Goal: Transaction & Acquisition: Subscribe to service/newsletter

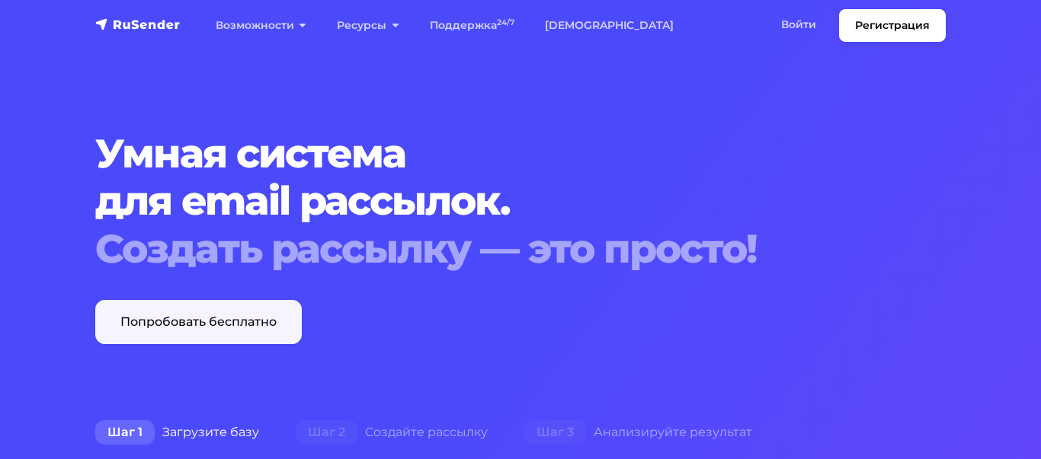
click at [188, 324] on link "Попробовать бесплатно" at bounding box center [198, 322] width 206 height 44
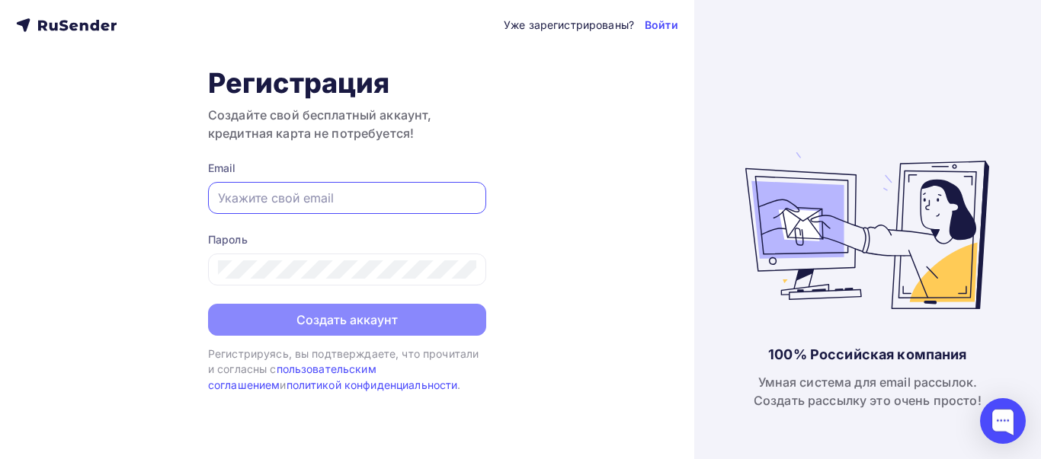
click at [282, 193] on input "text" at bounding box center [347, 198] width 258 height 18
type input "dasha230330@mail.ru"
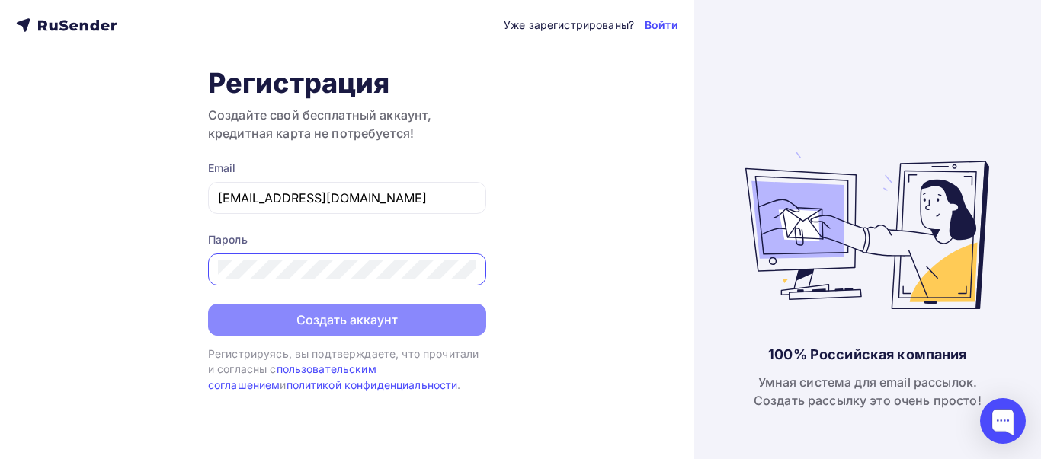
click at [302, 240] on div "Пароль" at bounding box center [347, 258] width 278 height 53
click at [228, 235] on div "Пароль" at bounding box center [347, 258] width 278 height 53
click at [275, 231] on form "Email dasha230330@mail.ru Пароль Создать аккаунт" at bounding box center [347, 248] width 278 height 175
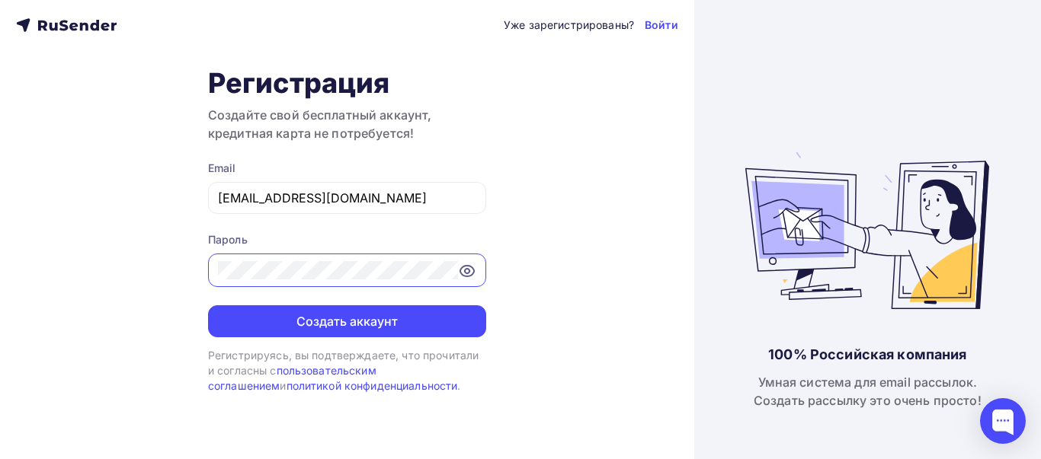
click at [461, 273] on icon at bounding box center [467, 271] width 14 height 11
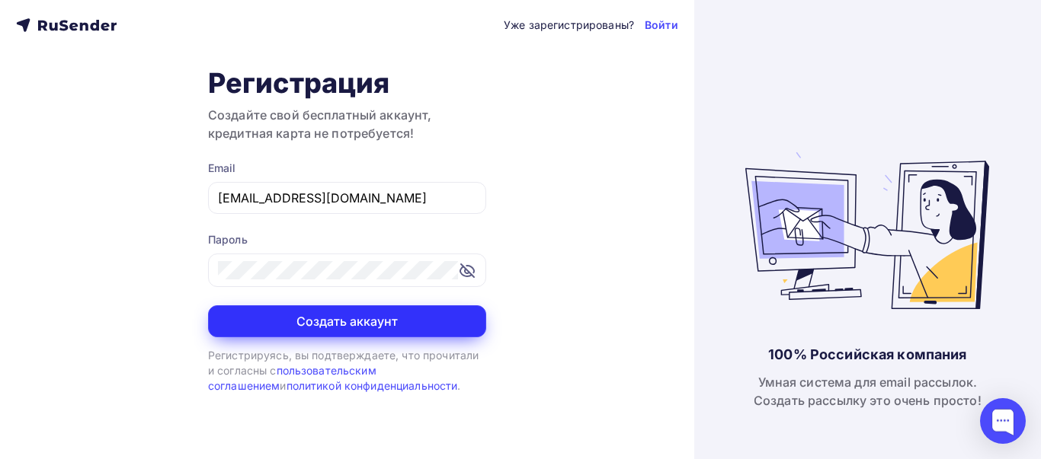
click at [367, 319] on button "Создать аккаунт" at bounding box center [347, 321] width 278 height 32
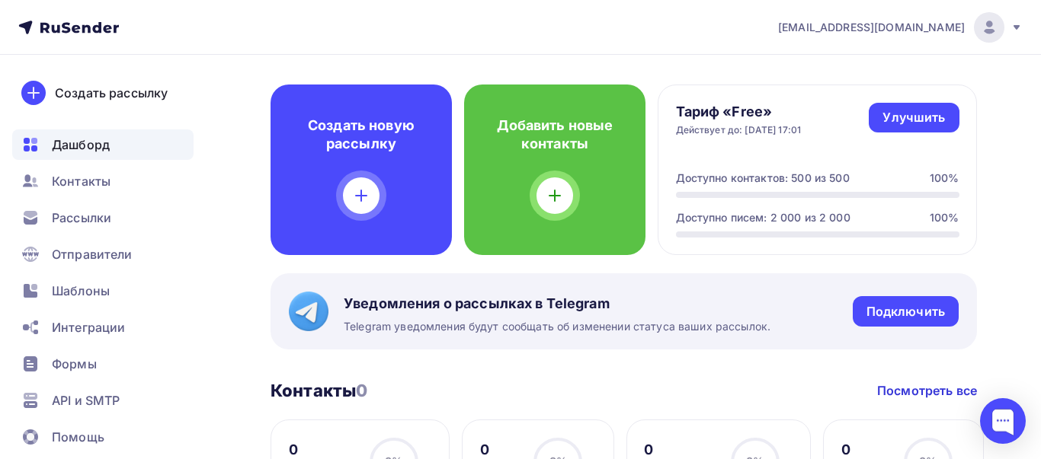
scroll to position [395, 0]
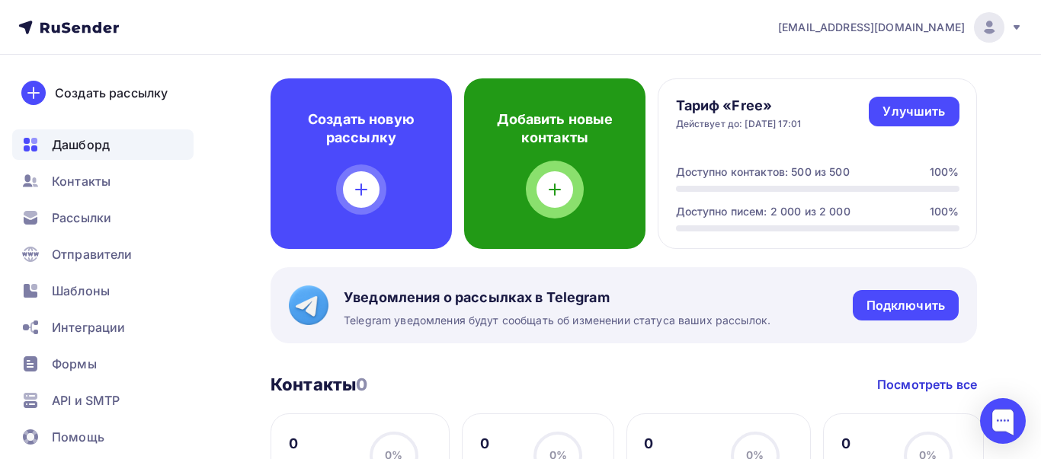
click at [559, 184] on icon at bounding box center [554, 190] width 18 height 18
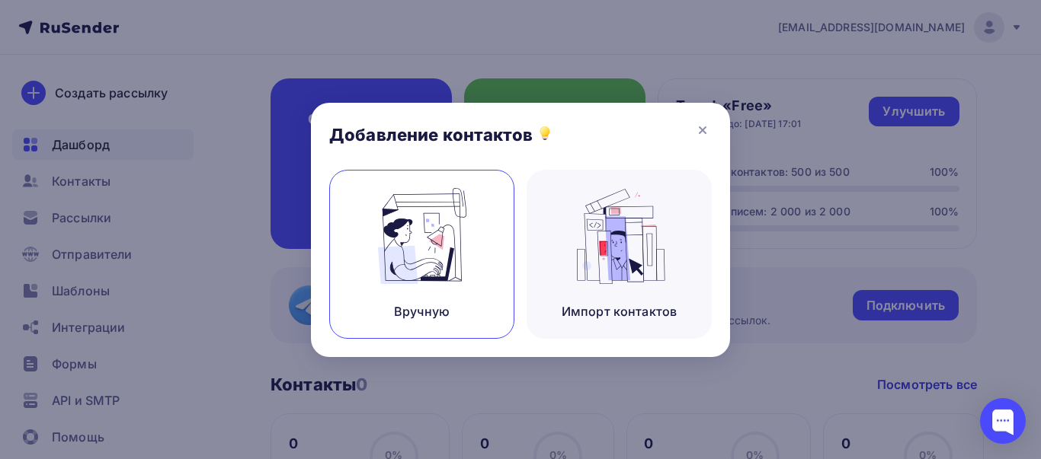
click at [440, 223] on img at bounding box center [422, 236] width 102 height 96
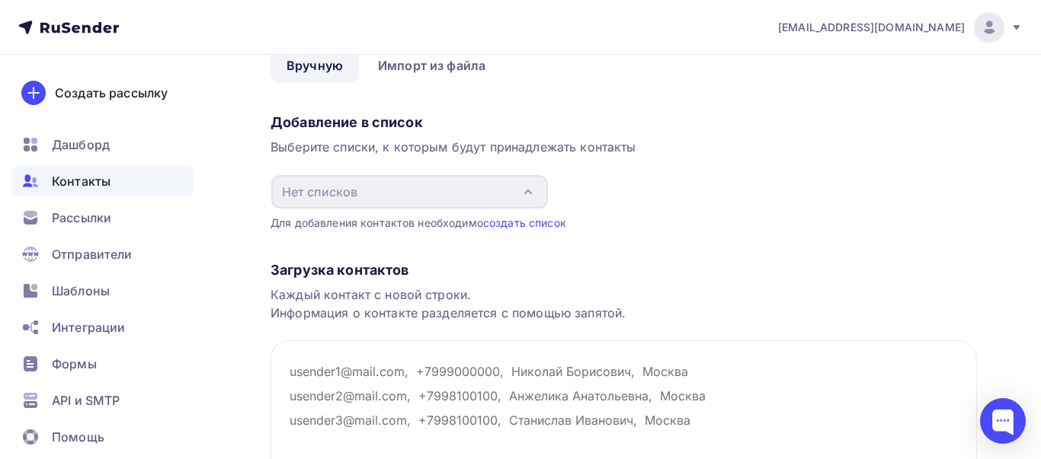
scroll to position [110, 0]
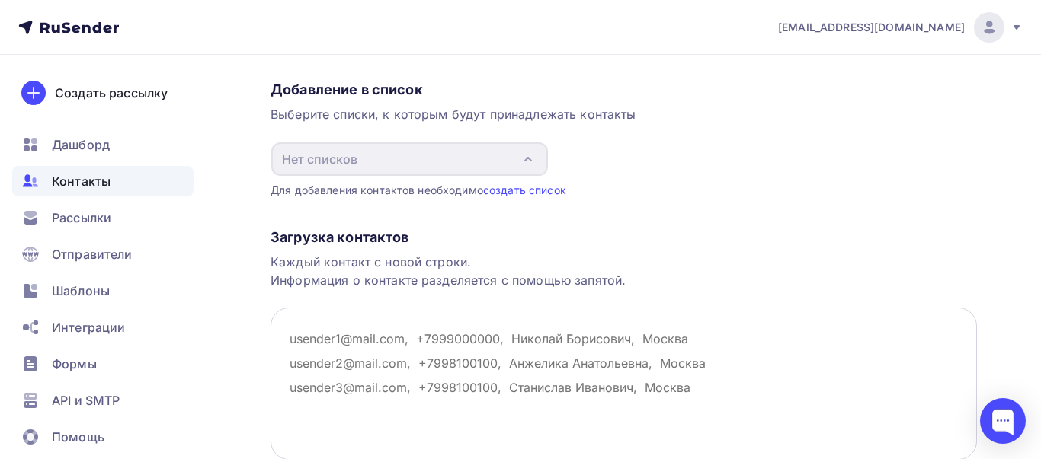
click at [366, 330] on textarea at bounding box center [623, 384] width 706 height 152
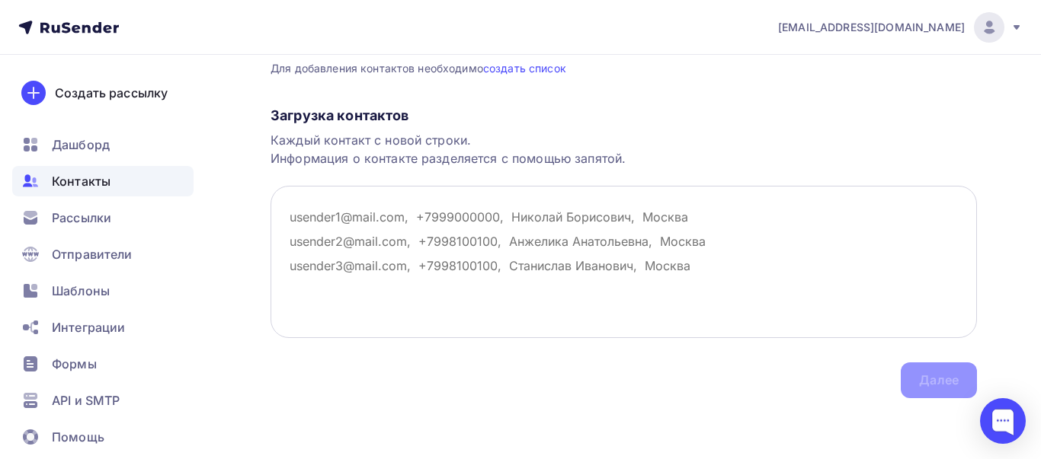
click at [364, 258] on textarea at bounding box center [623, 262] width 706 height 152
click at [315, 216] on textarea at bounding box center [623, 262] width 706 height 152
click at [353, 227] on textarea at bounding box center [623, 262] width 706 height 152
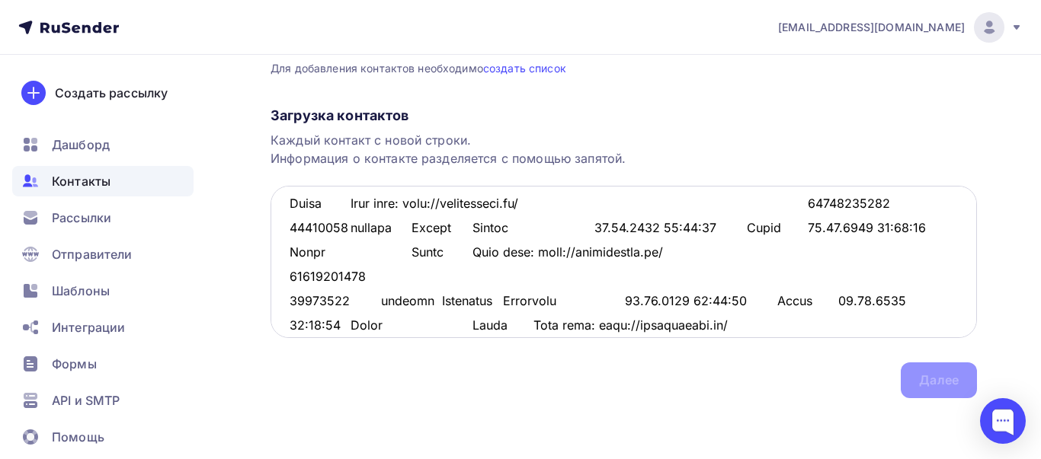
scroll to position [429411, 0]
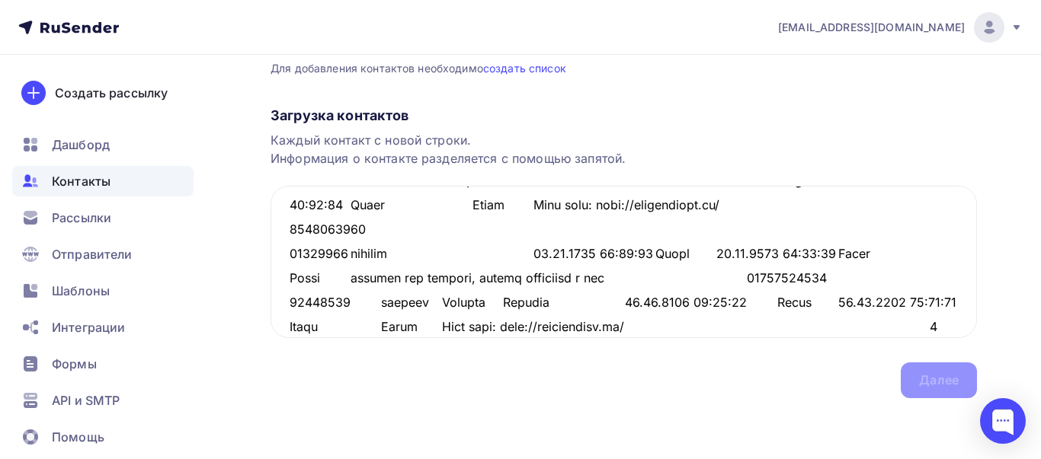
type textarea "44618467 контакт Anonim 7765135242 Anonim 7765135242 11.09.2025 14:24:25 11.09.…"
click at [942, 387] on div "Загрузка контактов Каждый контакт с новой строки. Информация о контакте разделя…" at bounding box center [623, 237] width 706 height 322
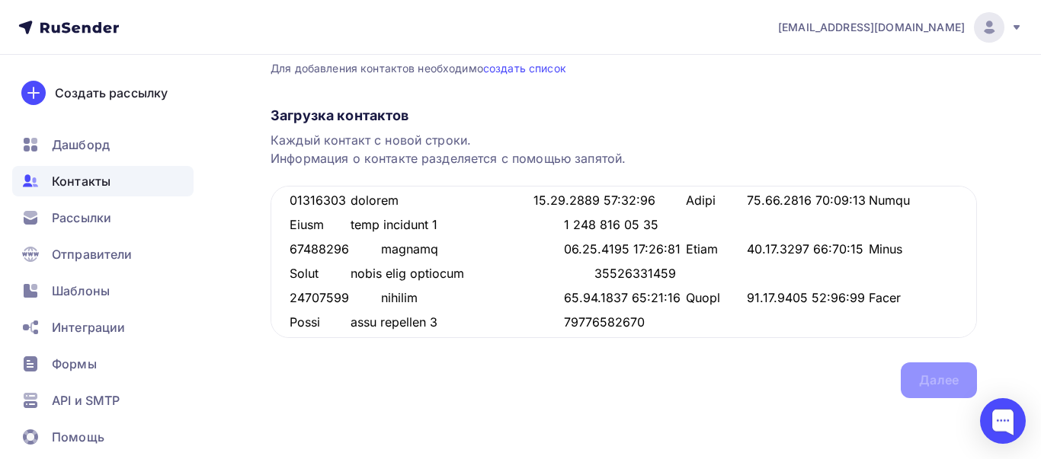
scroll to position [5596, 0]
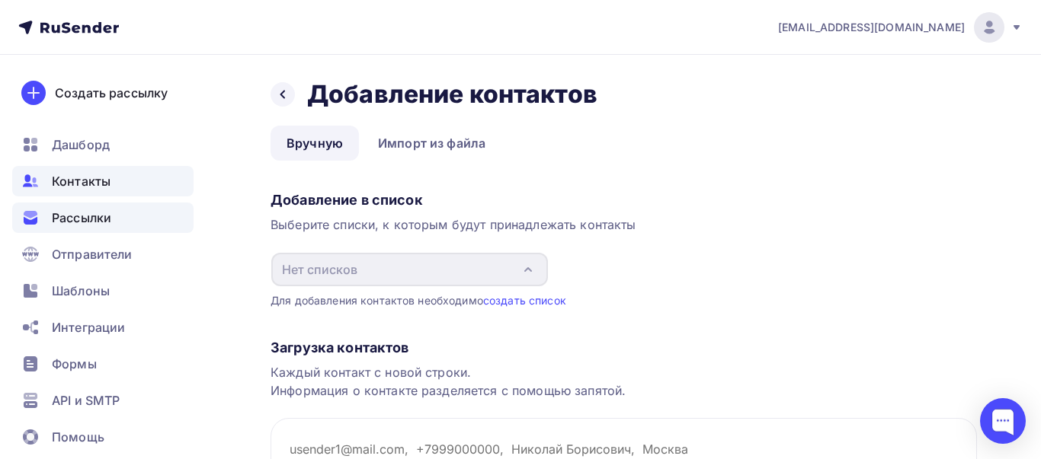
click at [114, 222] on div "Рассылки" at bounding box center [102, 218] width 181 height 30
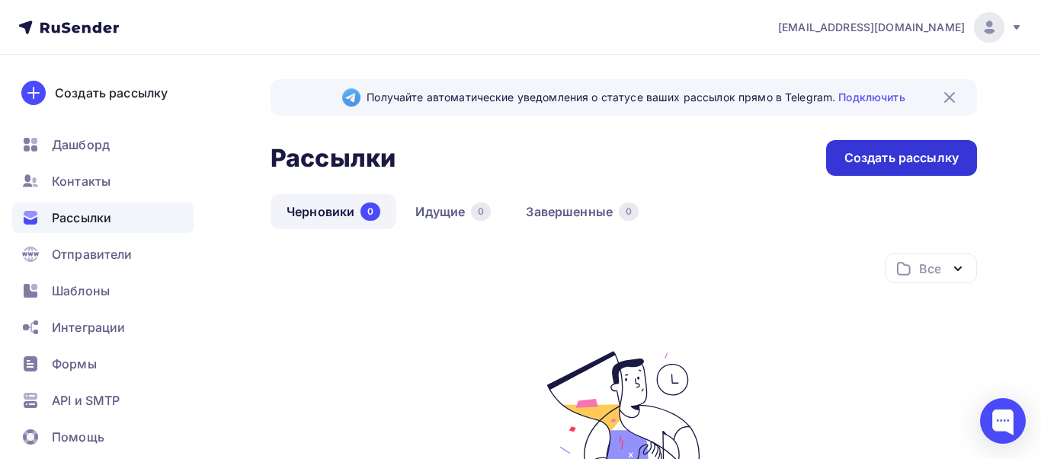
click at [869, 151] on div "Создать рассылку" at bounding box center [901, 158] width 114 height 18
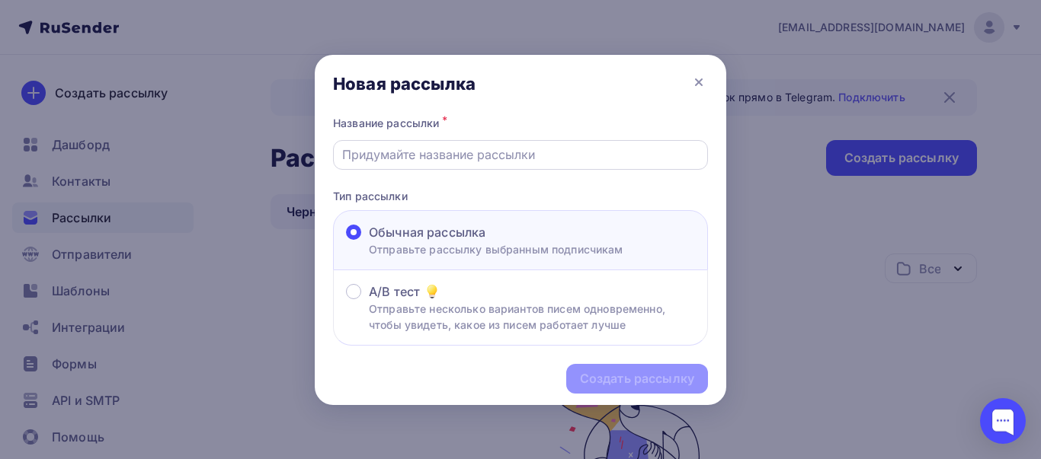
click at [564, 161] on input "text" at bounding box center [520, 154] width 357 height 18
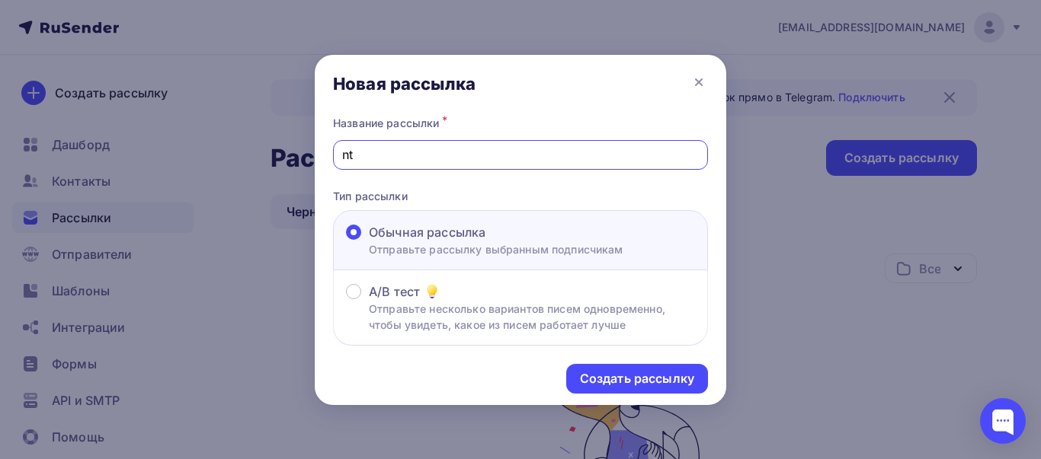
type input "n"
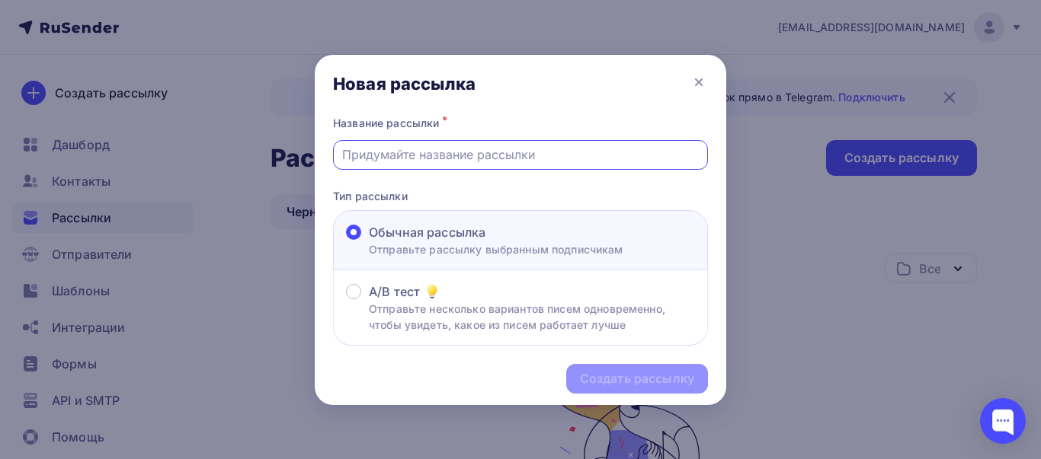
type input "е"
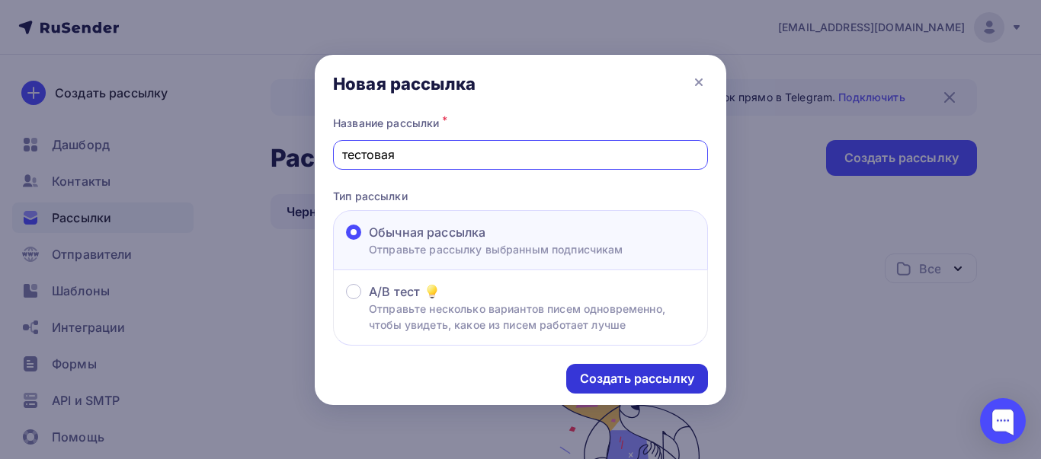
type input "тестовая"
click at [621, 376] on div "Создать рассылку" at bounding box center [637, 379] width 114 height 18
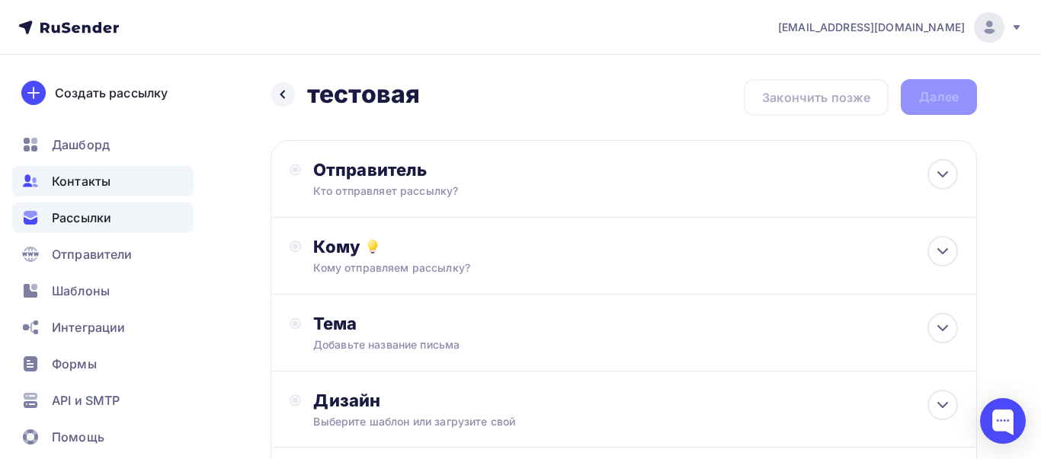
click at [114, 181] on div "Контакты" at bounding box center [102, 181] width 181 height 30
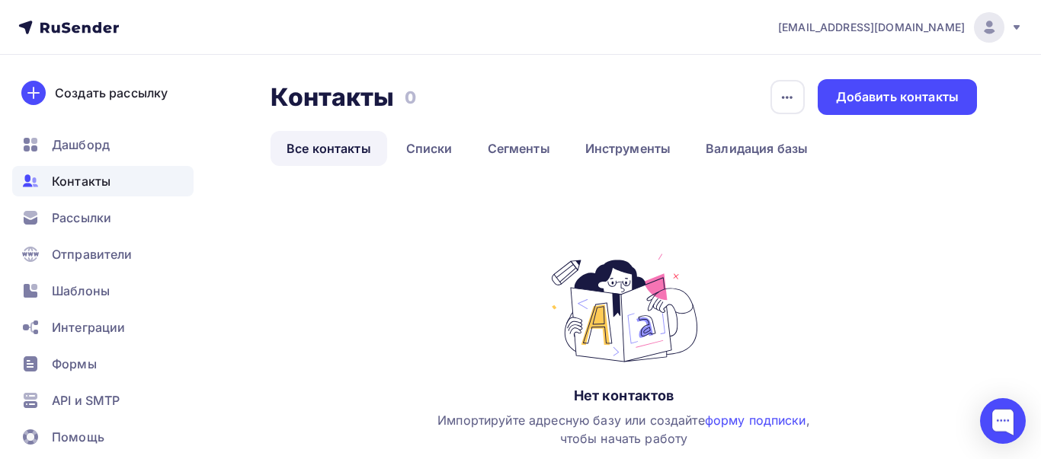
click at [360, 151] on link "Все контакты" at bounding box center [328, 148] width 117 height 35
click at [775, 152] on link "Валидация базы" at bounding box center [756, 148] width 134 height 35
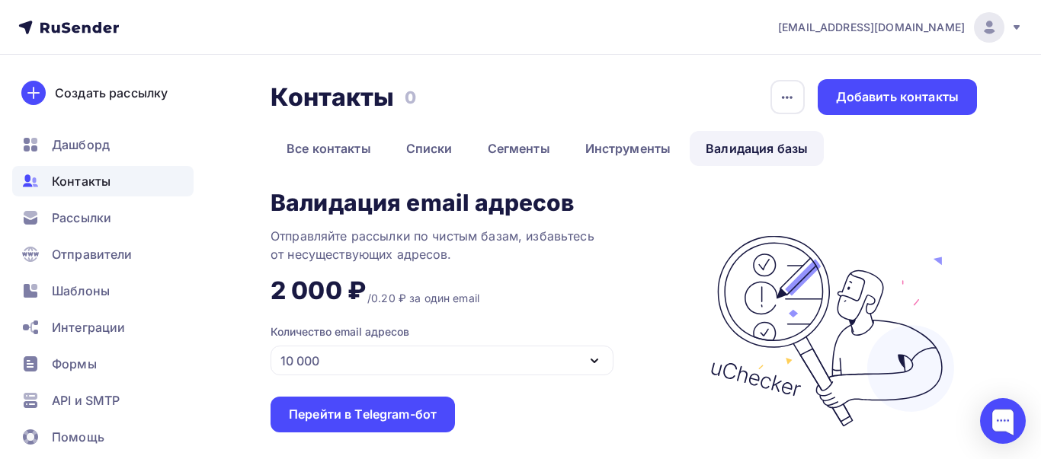
scroll to position [74, 0]
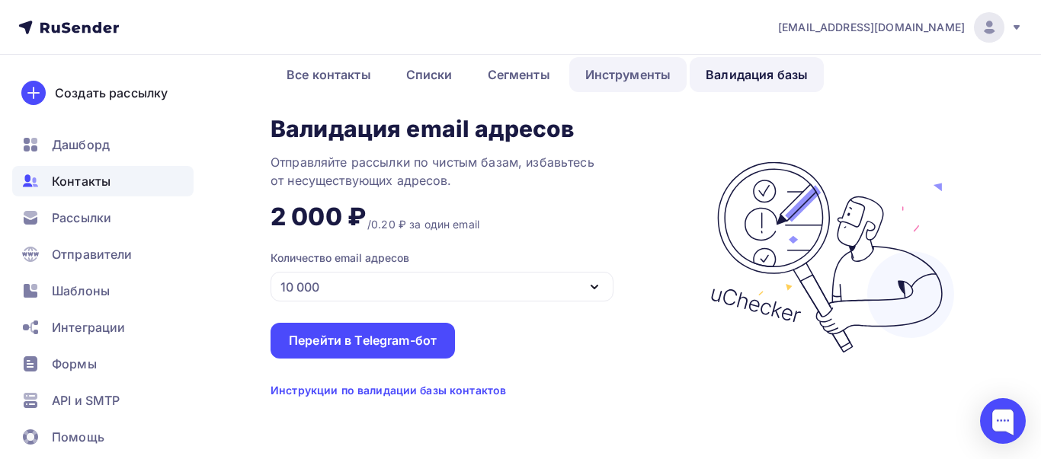
click at [600, 78] on link "Инструменты" at bounding box center [628, 74] width 118 height 35
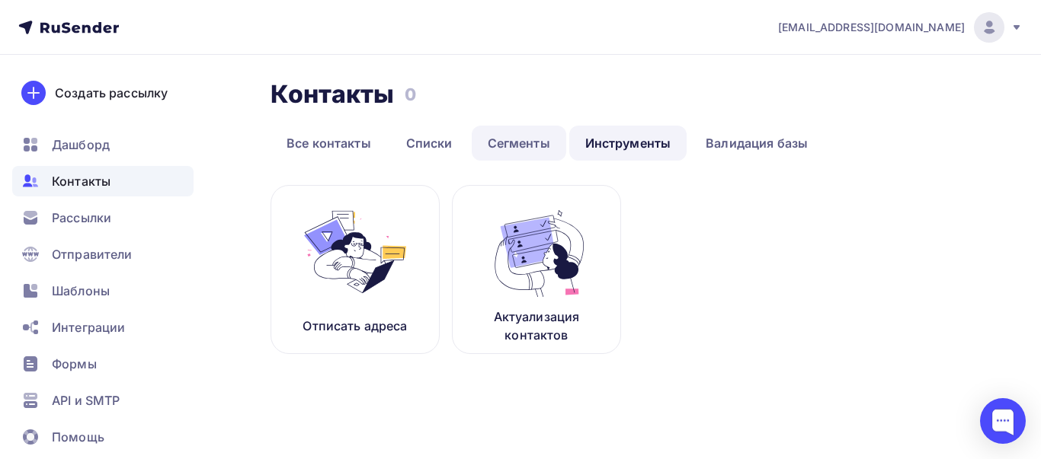
click at [518, 136] on link "Сегменты" at bounding box center [519, 143] width 94 height 35
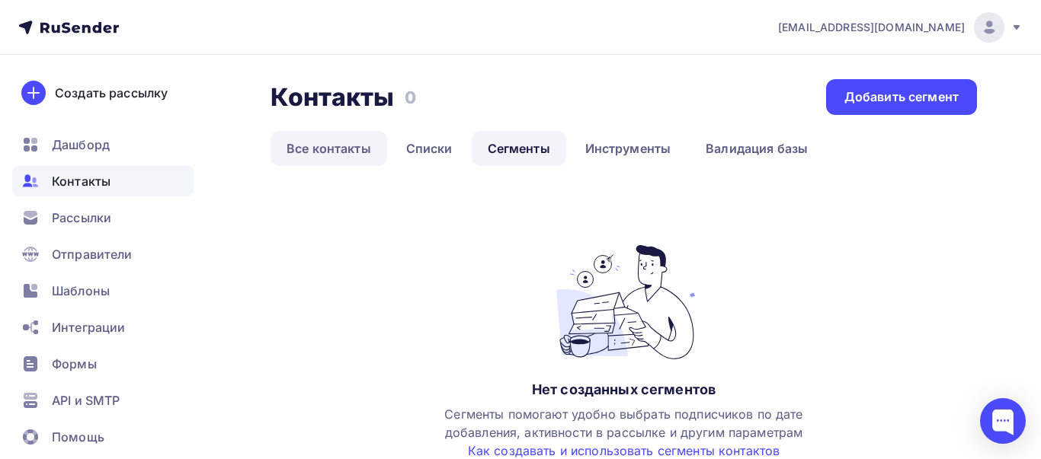
click at [341, 149] on link "Все контакты" at bounding box center [328, 148] width 117 height 35
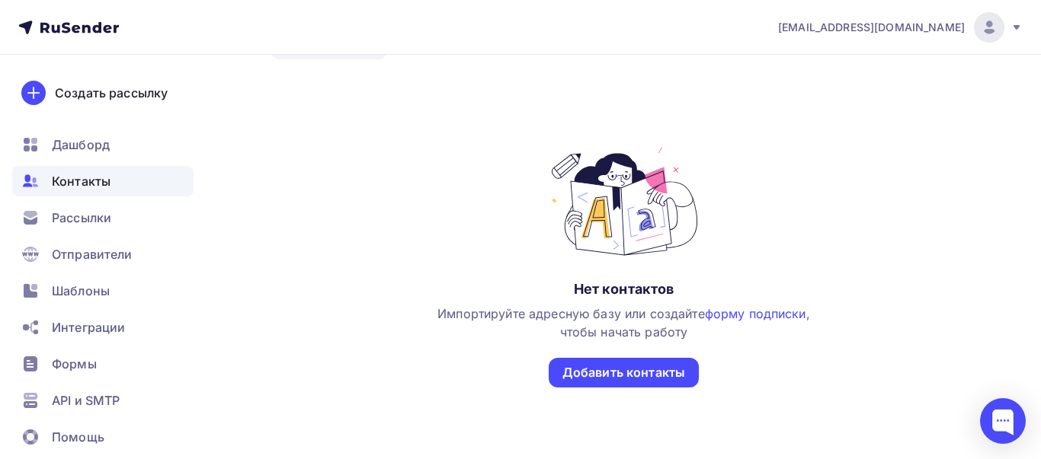
scroll to position [164, 0]
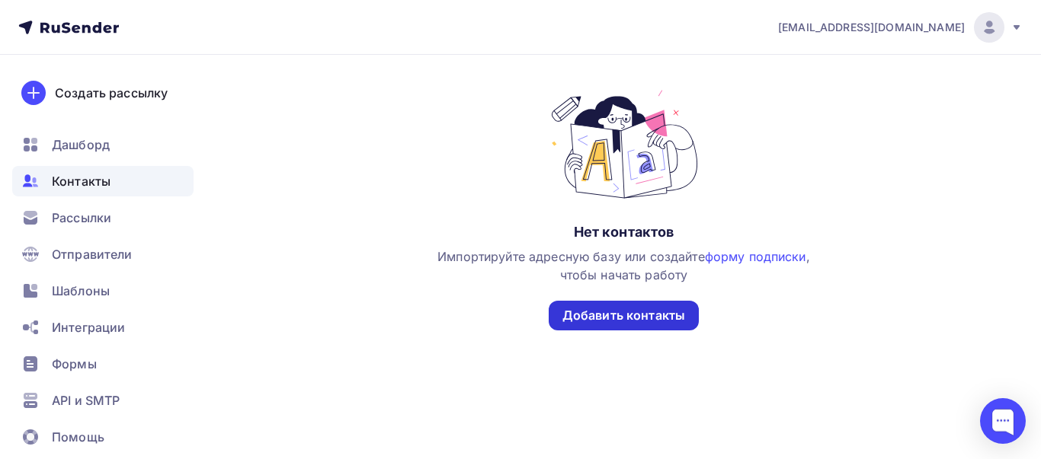
click at [674, 309] on div "Добавить контакты" at bounding box center [623, 316] width 123 height 18
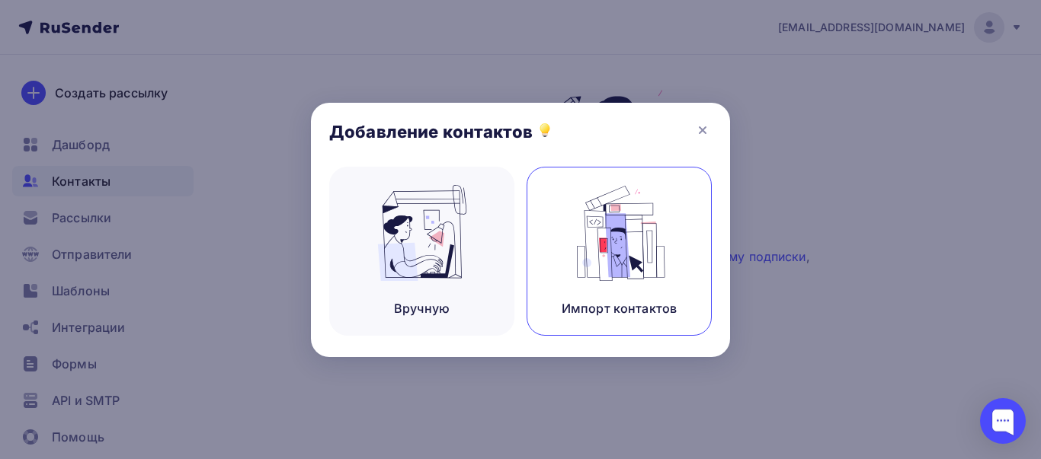
click at [595, 253] on img at bounding box center [619, 233] width 102 height 96
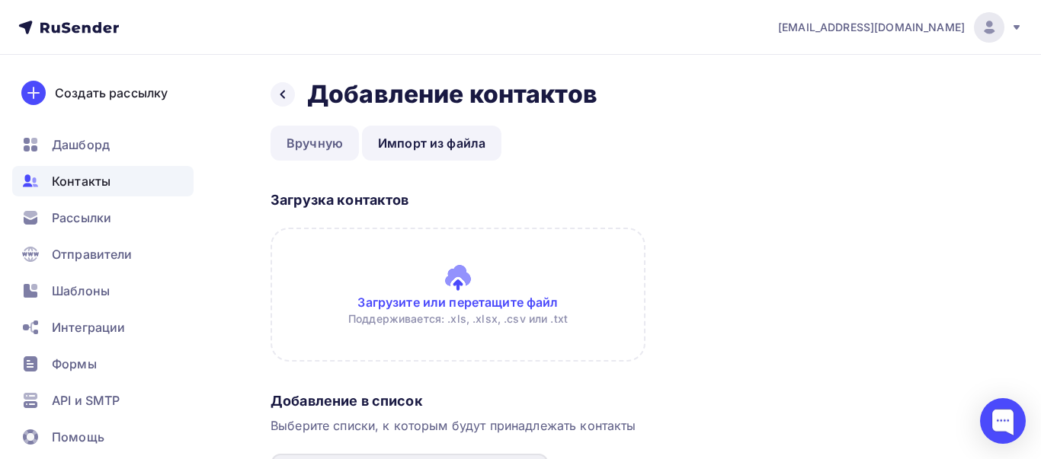
click at [325, 144] on link "Вручную" at bounding box center [314, 143] width 88 height 35
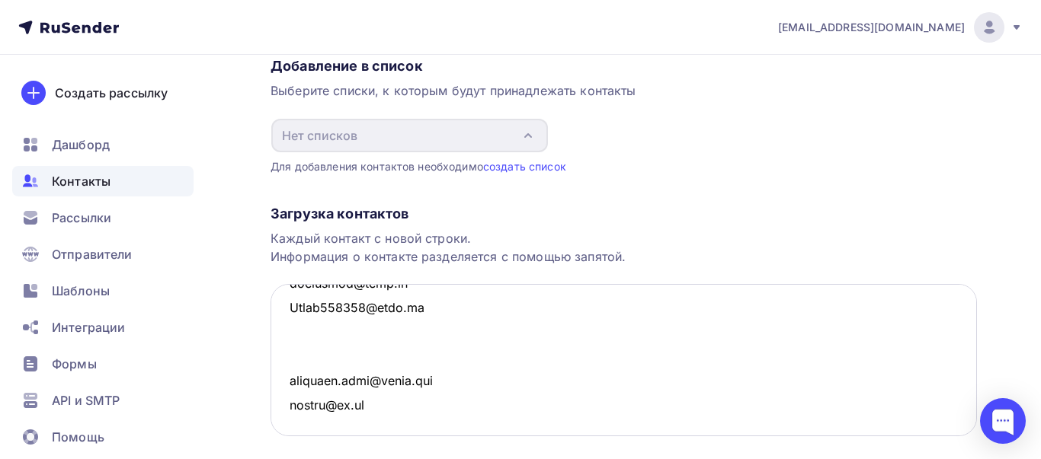
scroll to position [167506, 0]
type textarea "Другой email ansatasya2004@gmail.com i@slisov.ru dddarin22@mail.ru kudashovaing…"
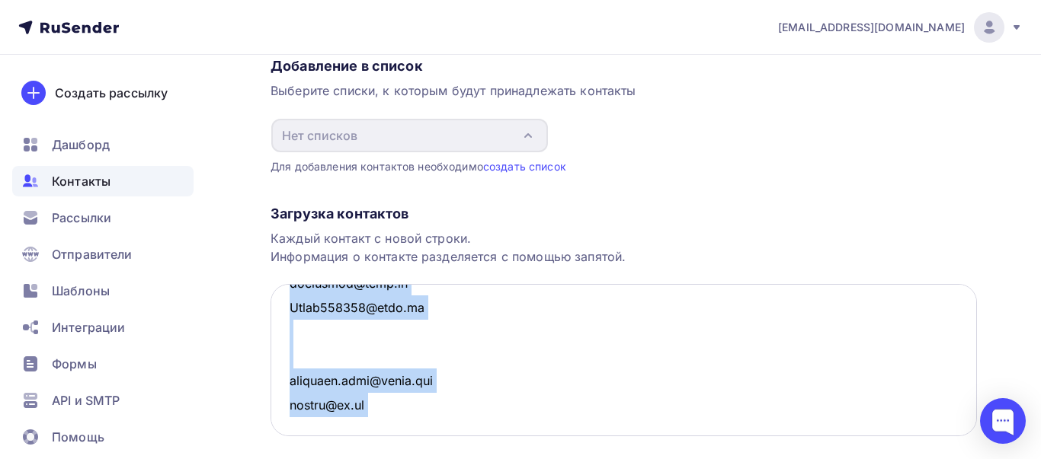
drag, startPoint x: 972, startPoint y: 418, endPoint x: 971, endPoint y: 389, distance: 29.0
click at [971, 325] on body "dasha230330@mail.ru Аккаунт Тарифы Выйти Создать рассылку Дашборд Контакты Расс…" at bounding box center [520, 95] width 1041 height 459
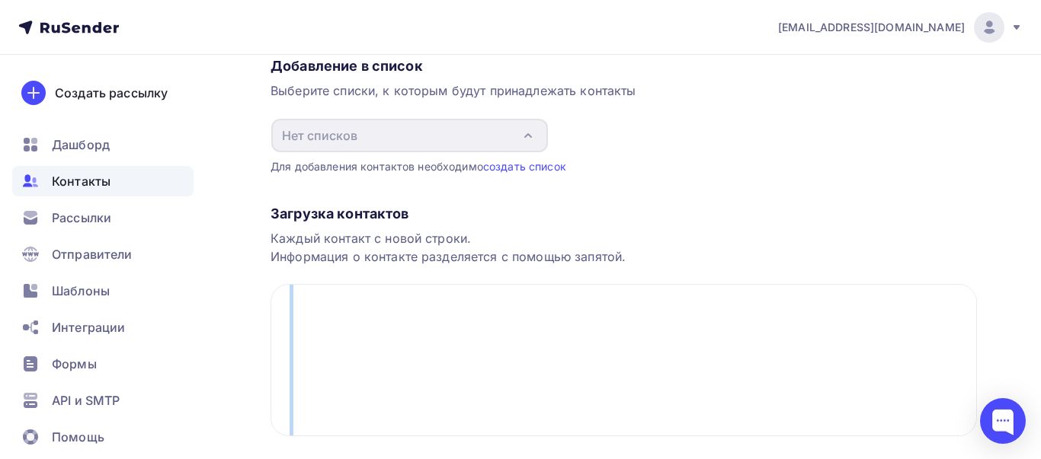
scroll to position [232, 0]
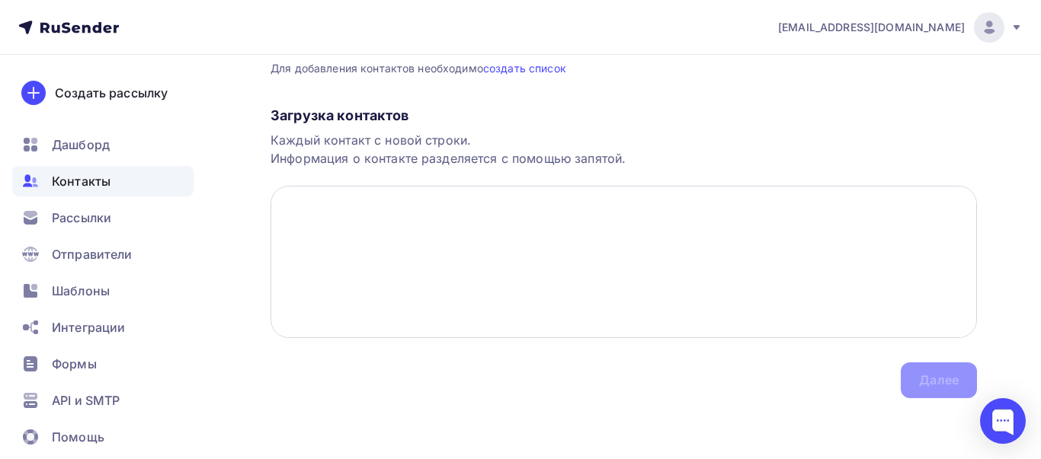
click at [510, 258] on textarea at bounding box center [623, 262] width 706 height 152
